Goal: Check status: Check status

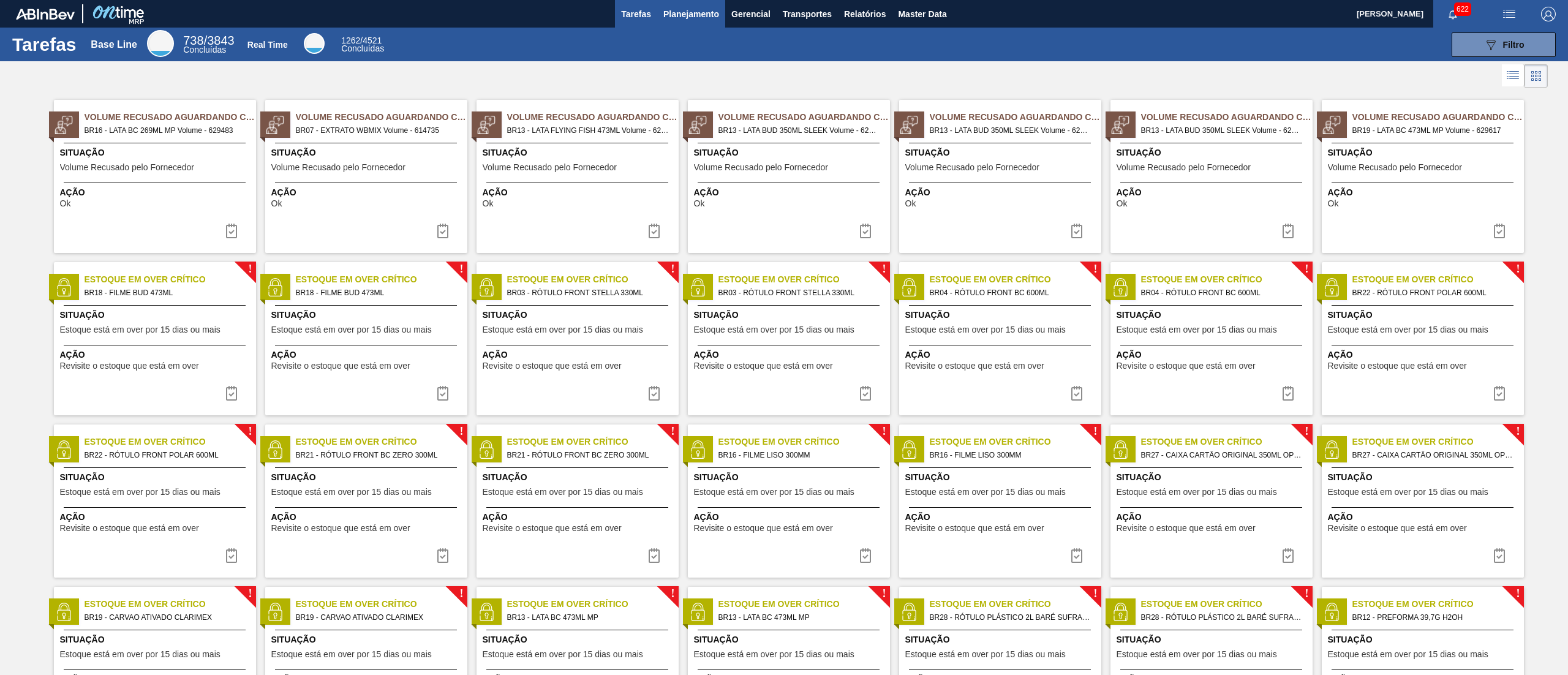
click at [674, 11] on span "Planejamento" at bounding box center [691, 14] width 56 height 15
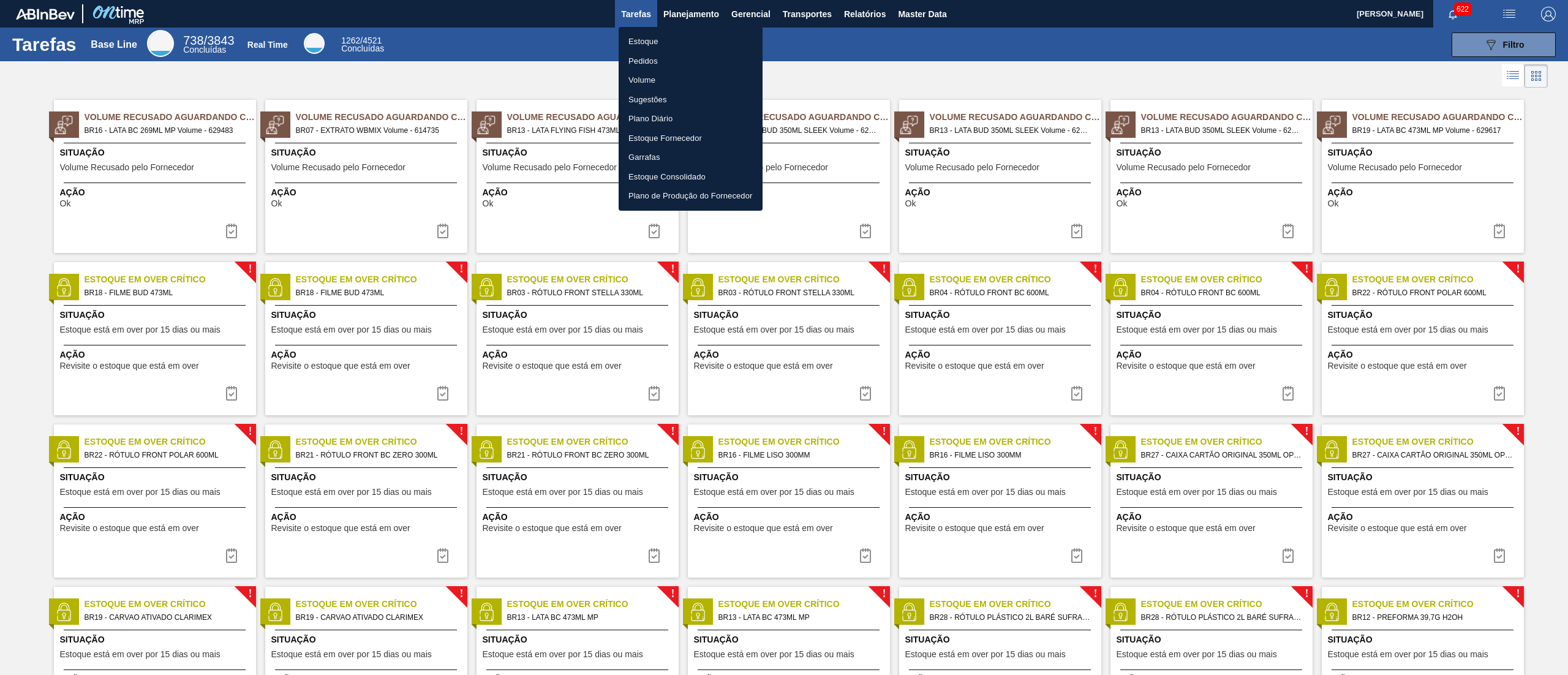
click at [692, 37] on li "Estoque" at bounding box center [691, 42] width 144 height 19
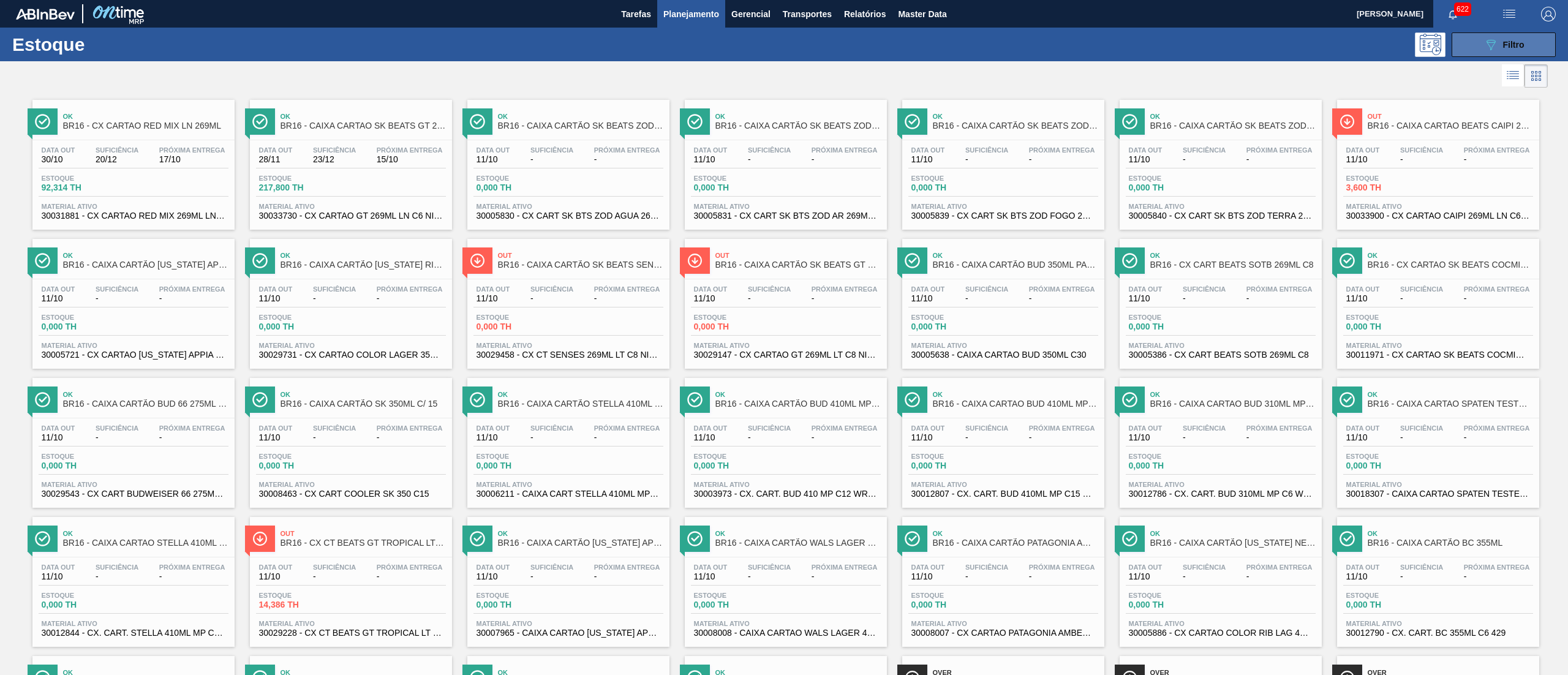
click at [1454, 38] on button "089F7B8B-B2A5-4AFE-B5C0-19BA573D28AC Filtro" at bounding box center [1504, 45] width 104 height 25
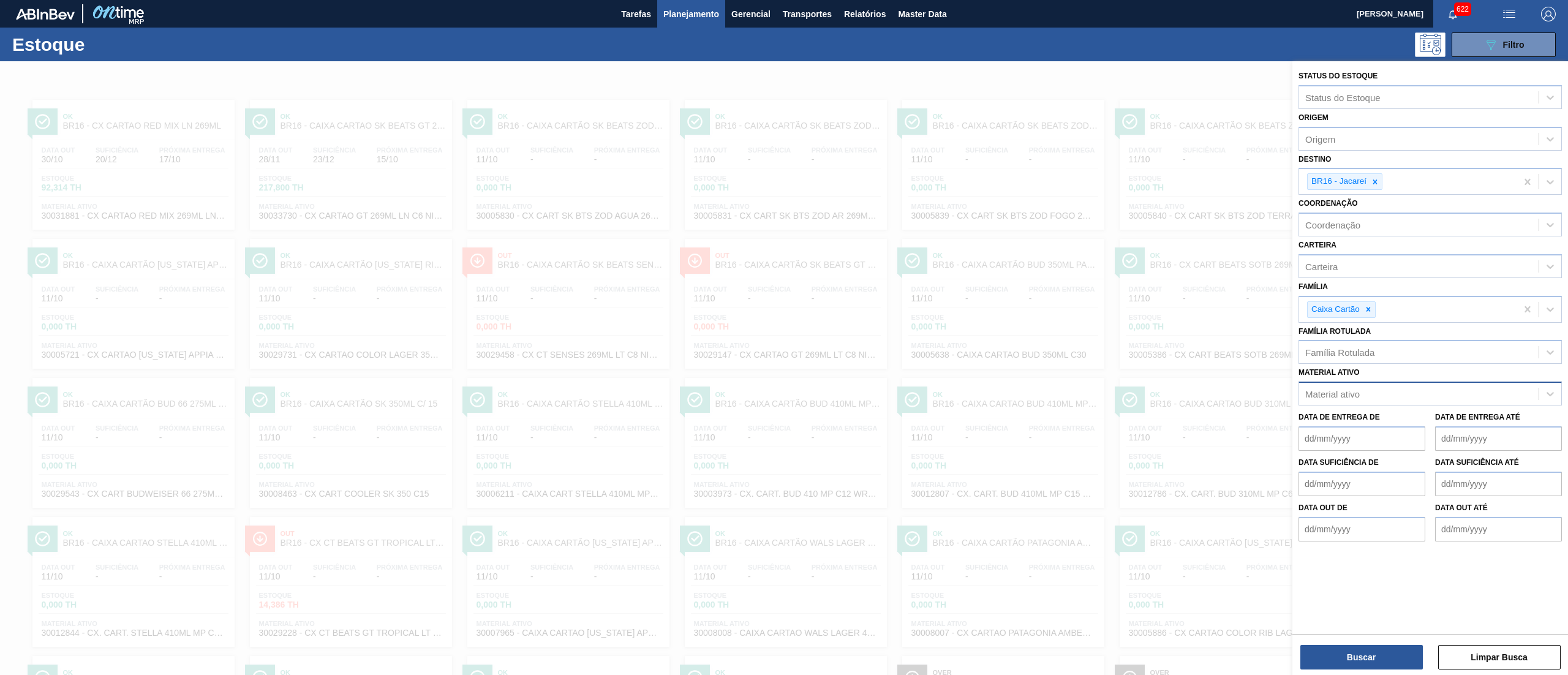
click at [1375, 397] on div "Material ativo" at bounding box center [1419, 394] width 239 height 18
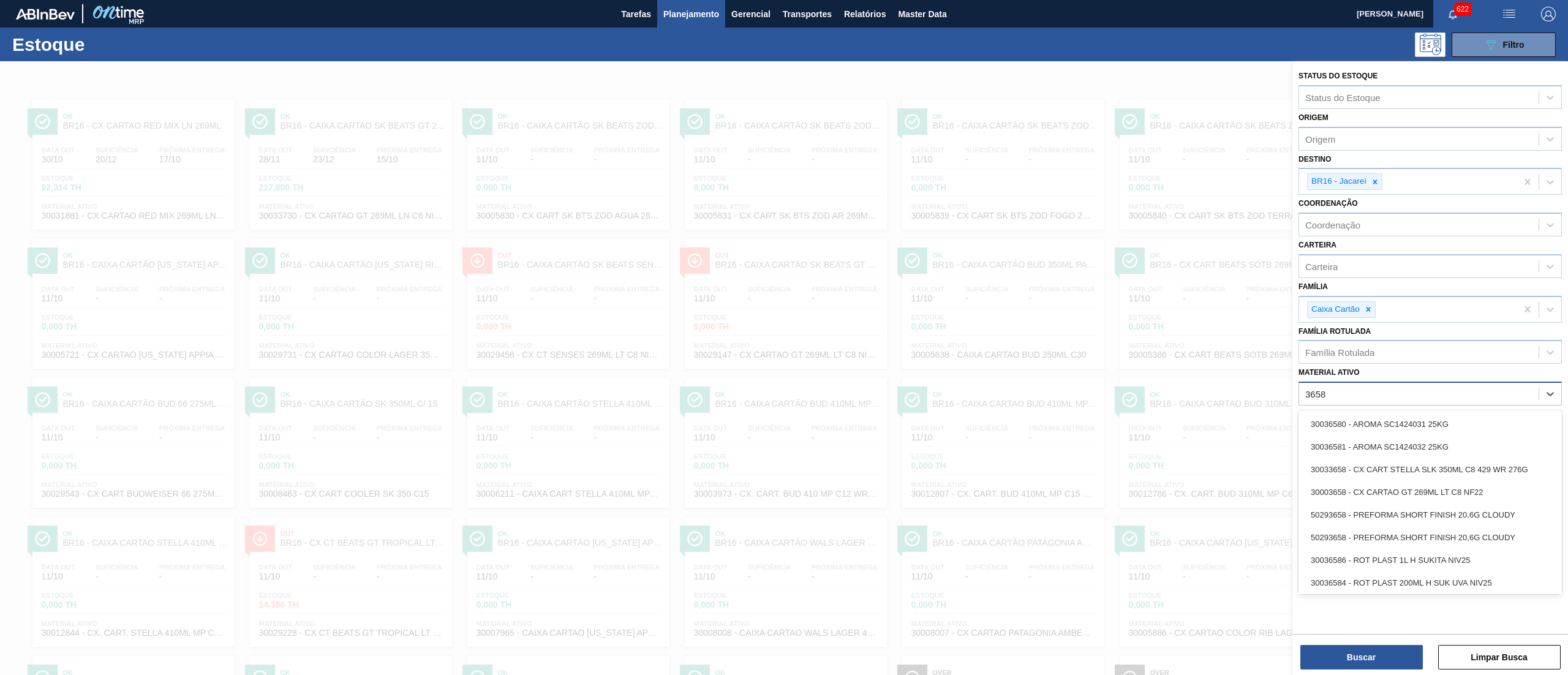
type ativo "36581"
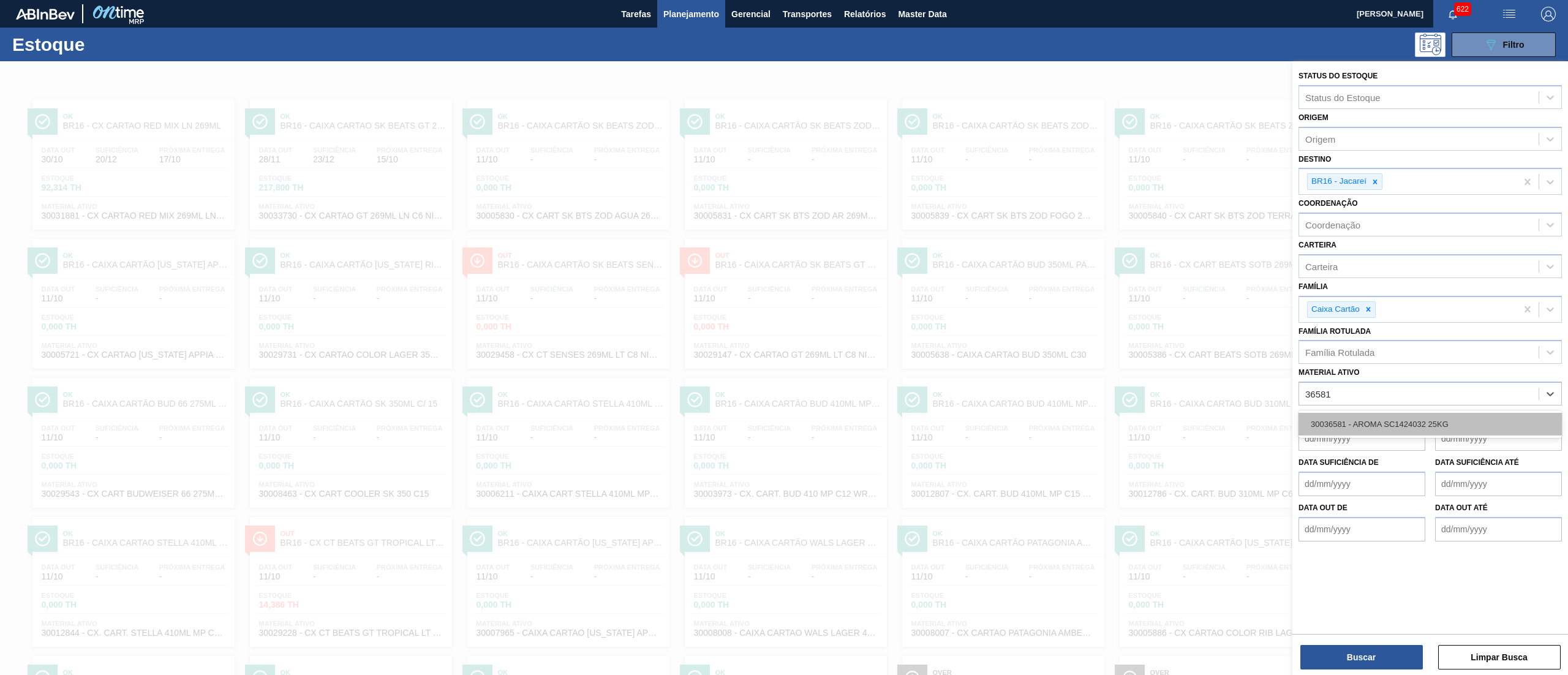
click at [1337, 424] on div "30036581 - AROMA SC1424032 25KG" at bounding box center [1430, 424] width 263 height 23
click at [1371, 307] on icon at bounding box center [1369, 309] width 5 height 5
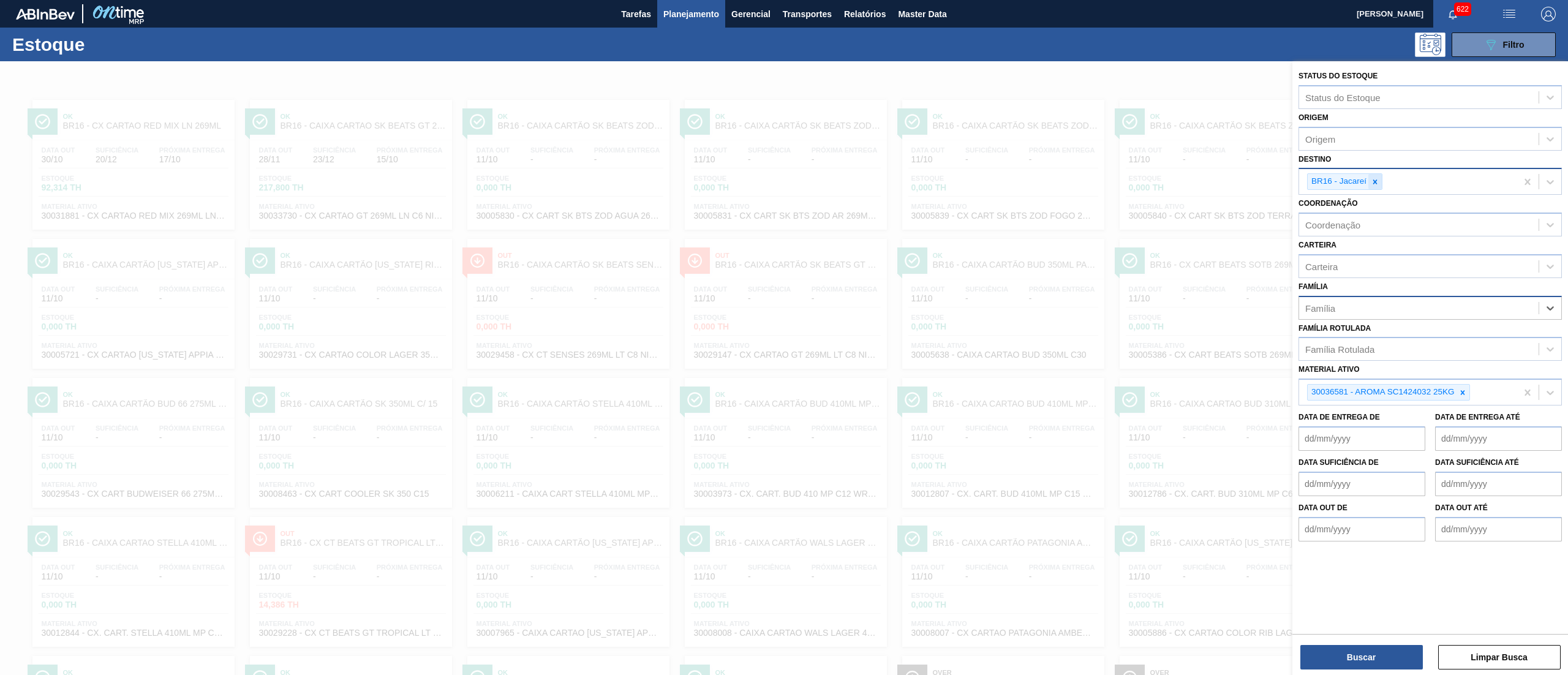
click at [1375, 176] on div at bounding box center [1375, 182] width 14 height 16
click at [1356, 652] on button "Buscar" at bounding box center [1362, 657] width 123 height 25
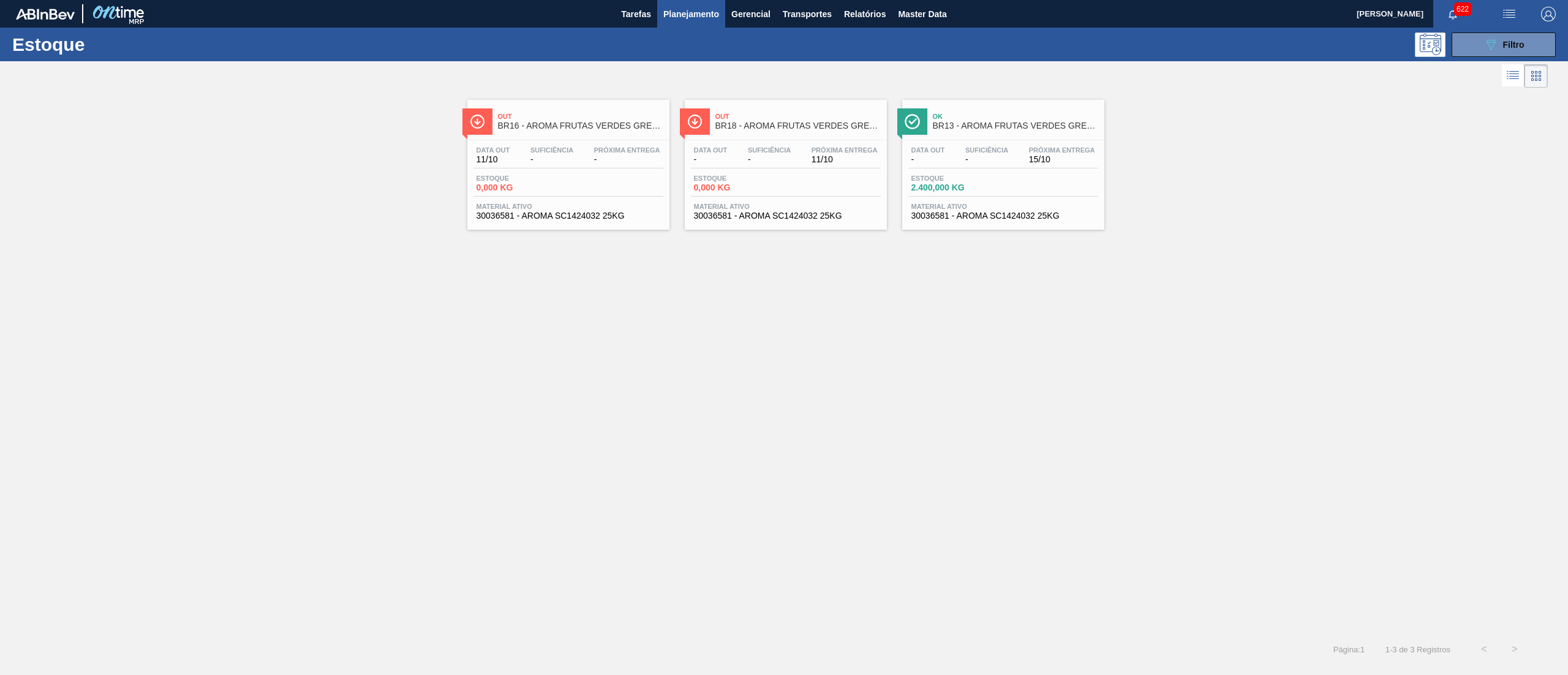
click at [980, 217] on span "30036581 - AROMA SC1424032 25KG" at bounding box center [1003, 216] width 184 height 9
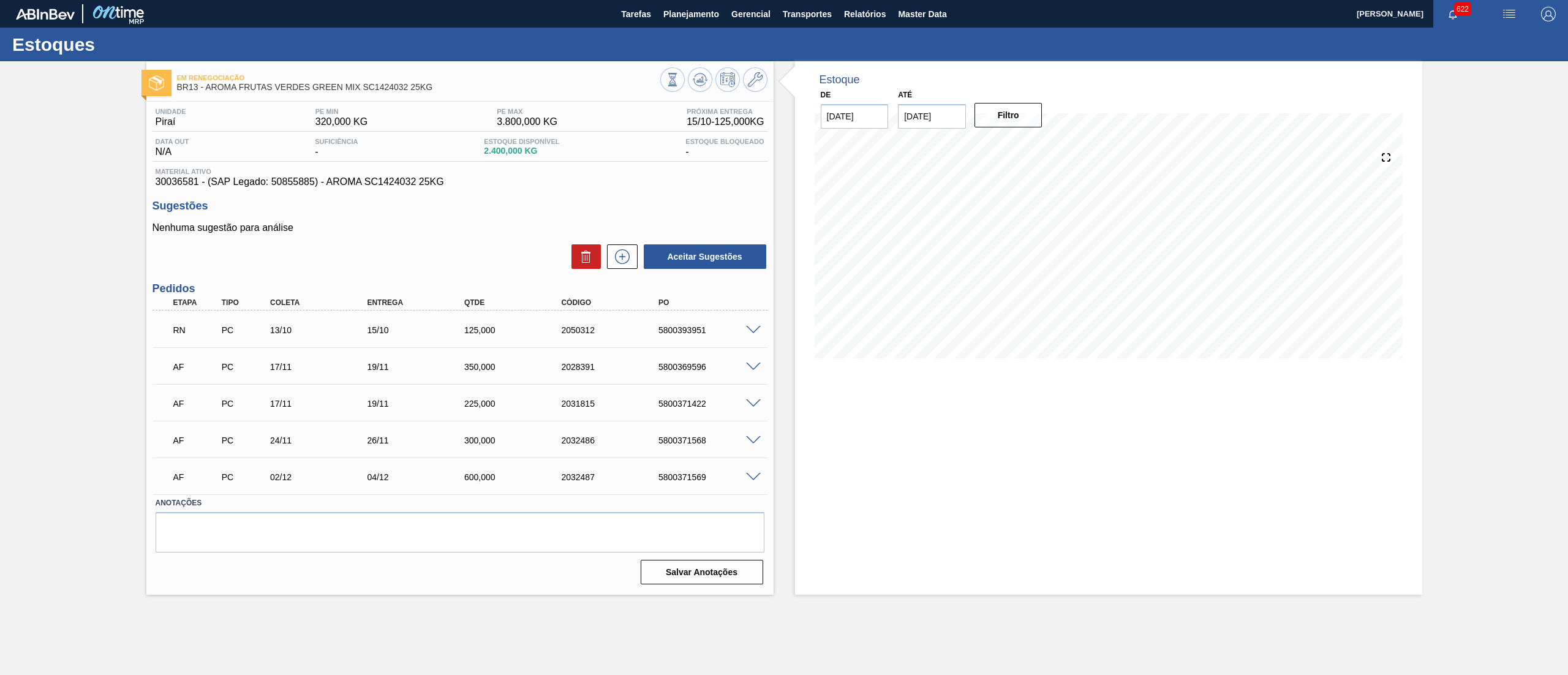
click at [753, 326] on span at bounding box center [753, 330] width 15 height 9
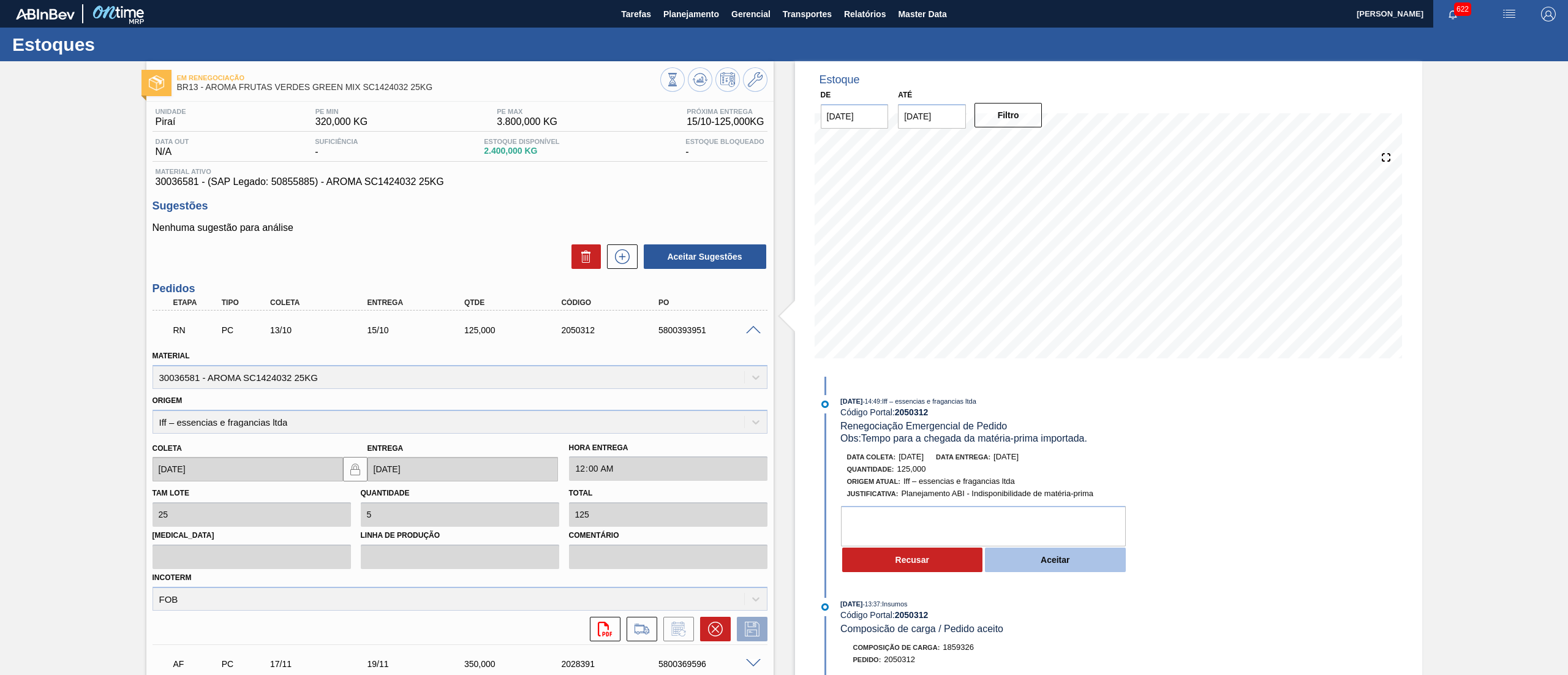
click at [1027, 567] on button "Aceitar" at bounding box center [1055, 560] width 141 height 25
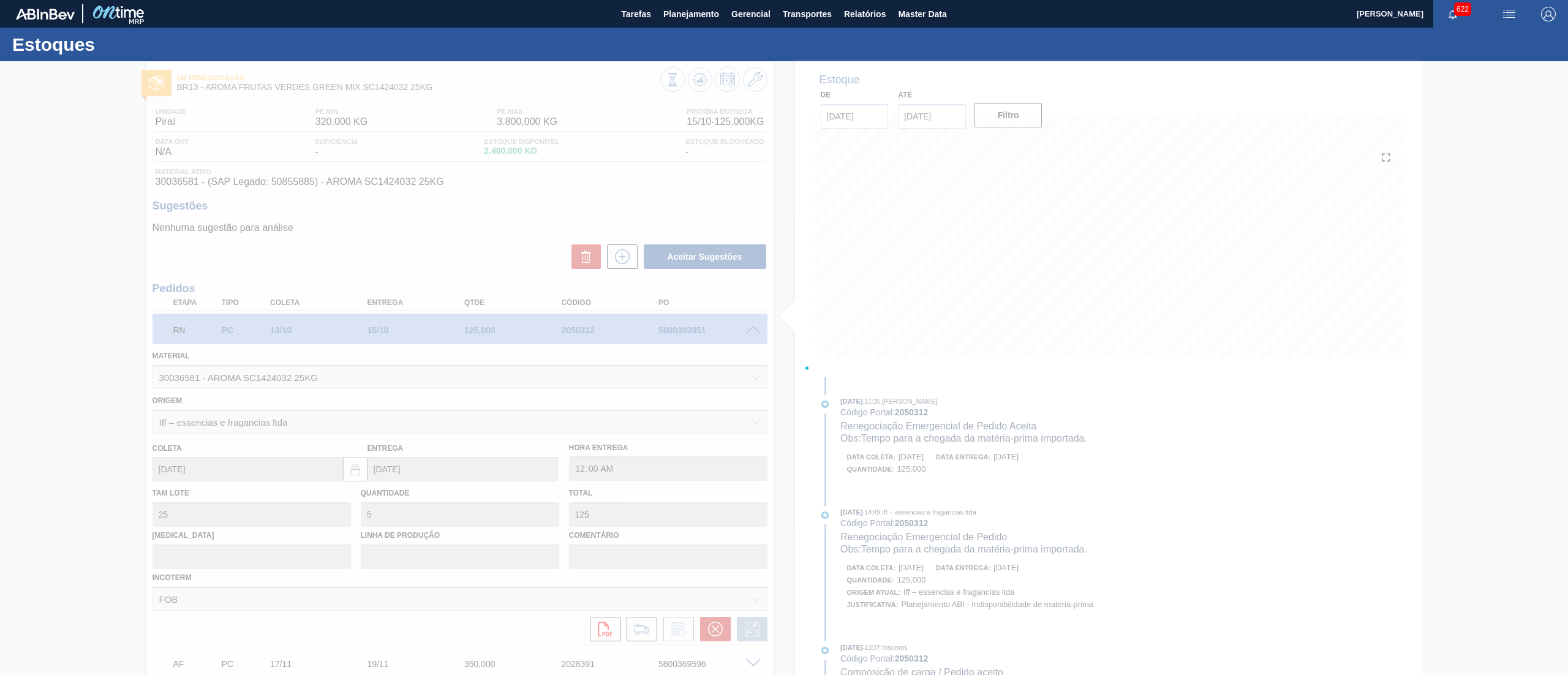
type input "Tempo para a chegada da matéria-prima importada."
type input "29/10/2025"
type input "31/10/2025"
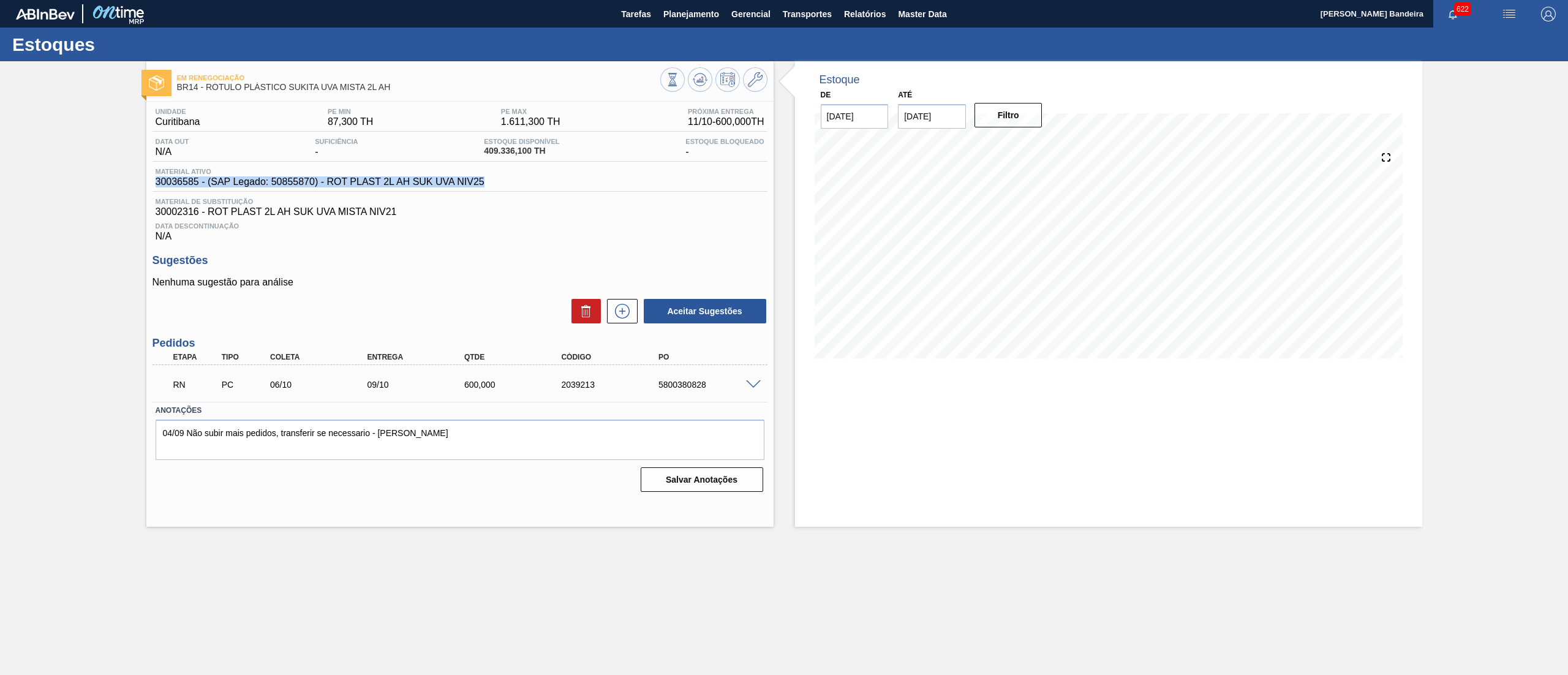
drag, startPoint x: 459, startPoint y: 186, endPoint x: 120, endPoint y: 188, distance: 339.0
click at [120, 188] on div "Em Renegociação BR14 - RÓTULO PLÁSTICO SUKITA UVA MISTA 2L AH Unidade Curitiban…" at bounding box center [784, 293] width 1568 height 465
click at [757, 389] on span at bounding box center [753, 385] width 15 height 9
